Goal: Information Seeking & Learning: Understand process/instructions

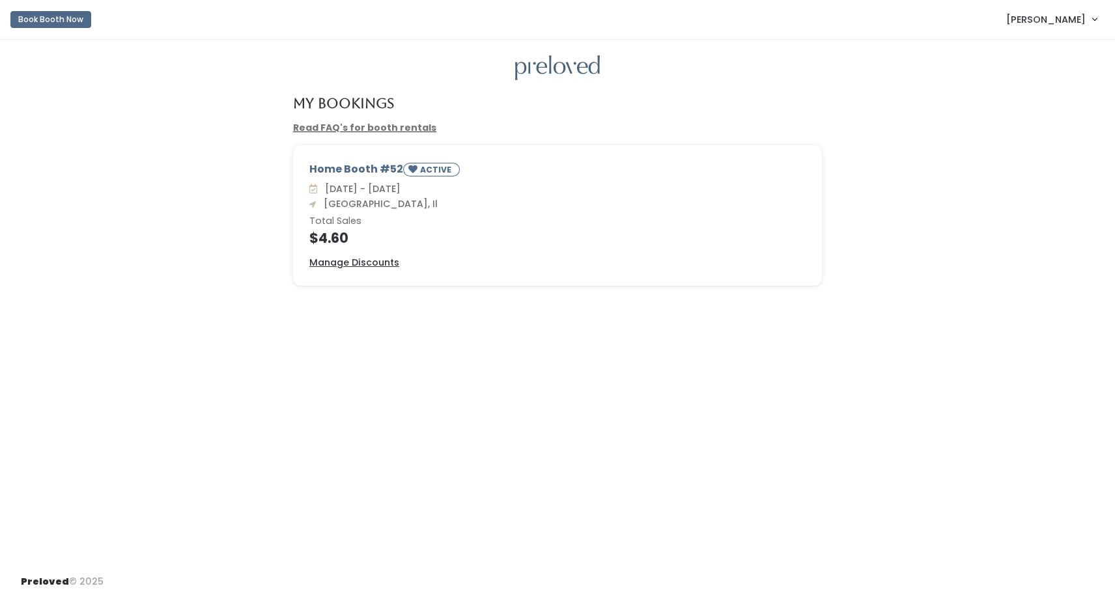
click at [393, 130] on link "Read FAQ's for booth rentals" at bounding box center [364, 127] width 143 height 13
click at [429, 172] on small "ACTIVE" at bounding box center [437, 169] width 34 height 11
